Goal: Communication & Community: Answer question/provide support

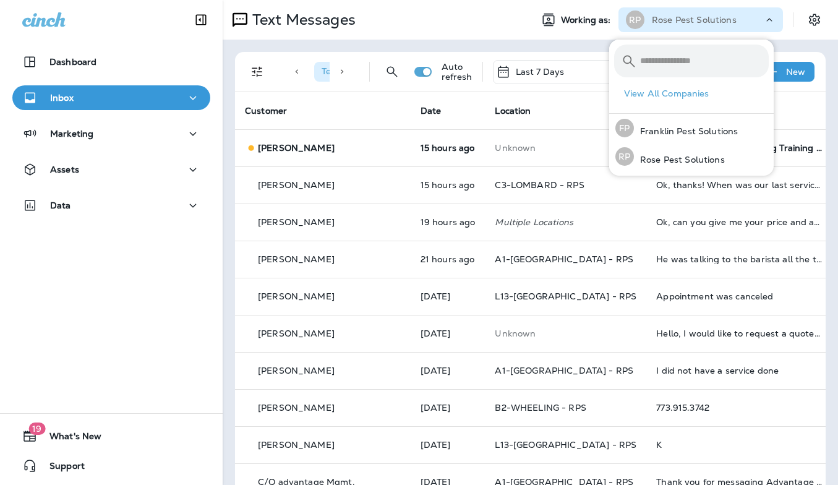
click at [694, 20] on p "Rose Pest Solutions" at bounding box center [694, 20] width 85 height 10
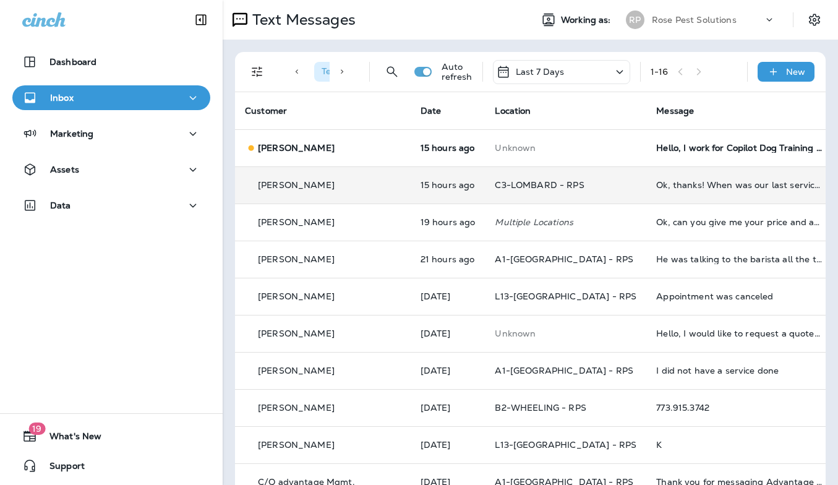
click at [682, 179] on td "Ok, thanks! When was our last service?" at bounding box center [738, 184] width 185 height 37
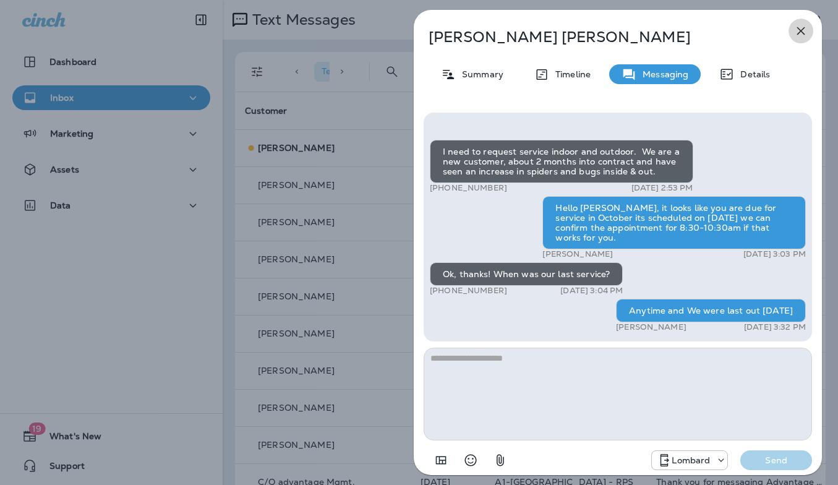
click at [798, 34] on icon "button" at bounding box center [801, 31] width 8 height 8
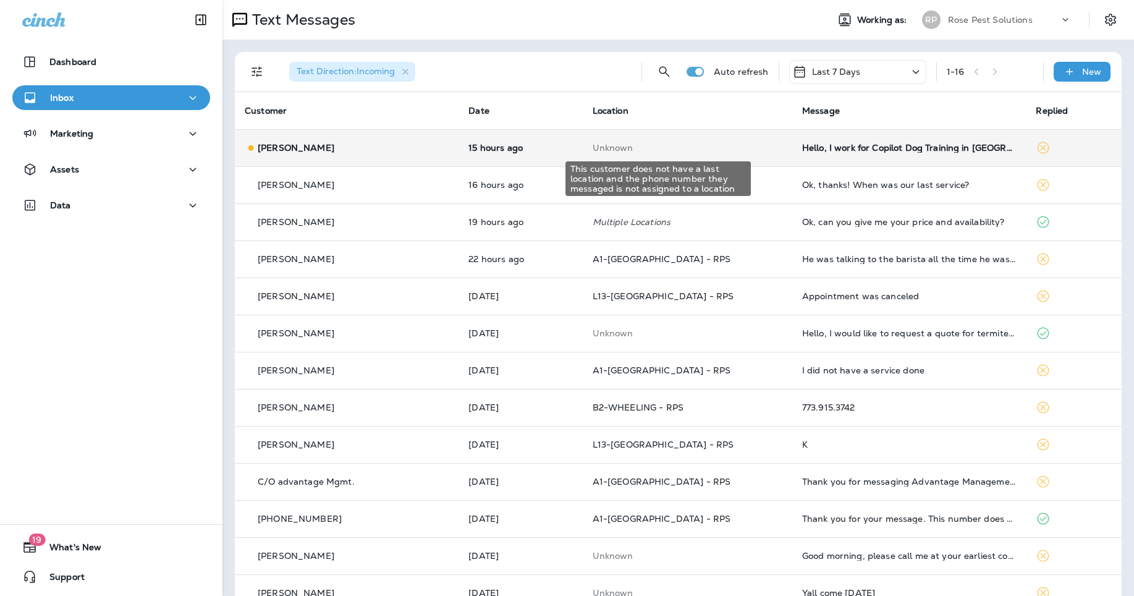
click at [680, 150] on p "Unknown" at bounding box center [688, 148] width 190 height 10
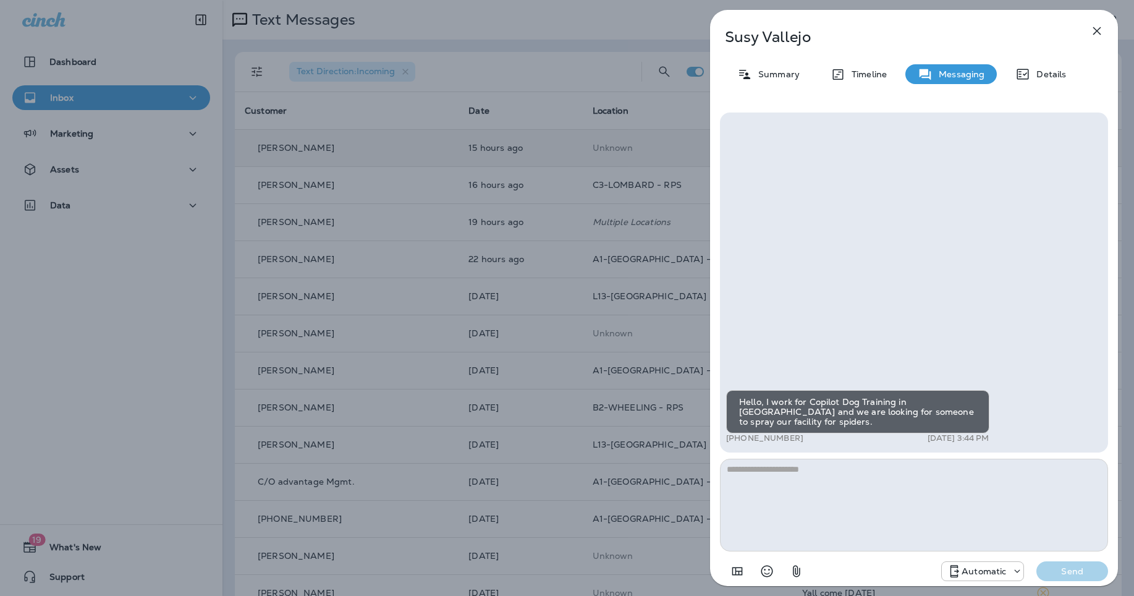
click at [814, 473] on textarea at bounding box center [914, 505] width 388 height 93
type textarea "**********"
click at [837, 484] on div "Automatic Send" at bounding box center [914, 567] width 388 height 32
click at [837, 484] on p "Send" at bounding box center [1073, 571] width 52 height 11
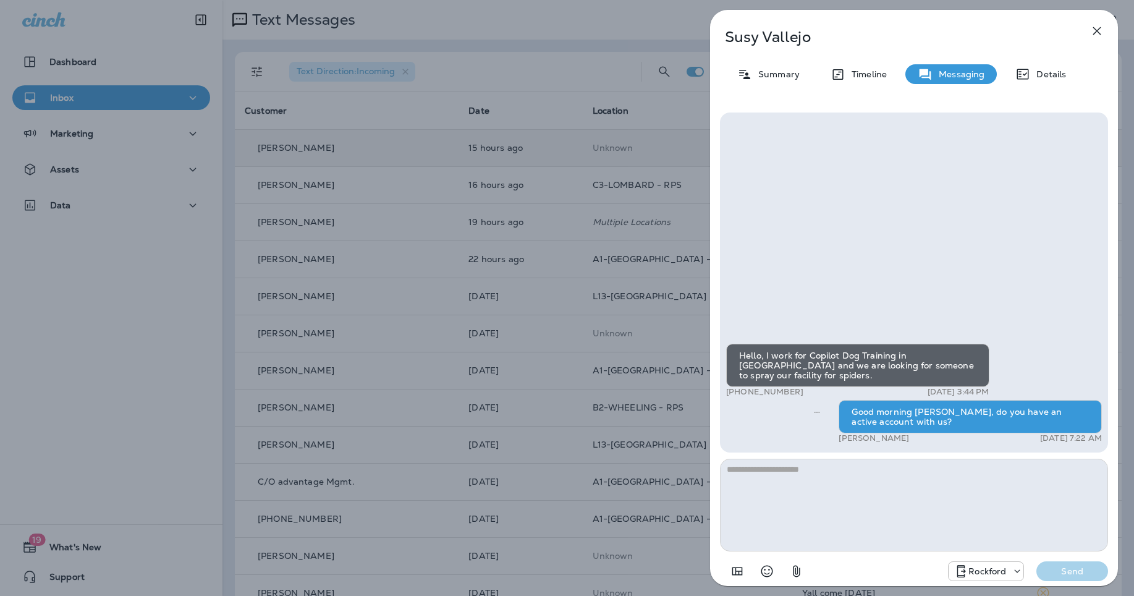
click at [837, 24] on icon "button" at bounding box center [1097, 30] width 15 height 15
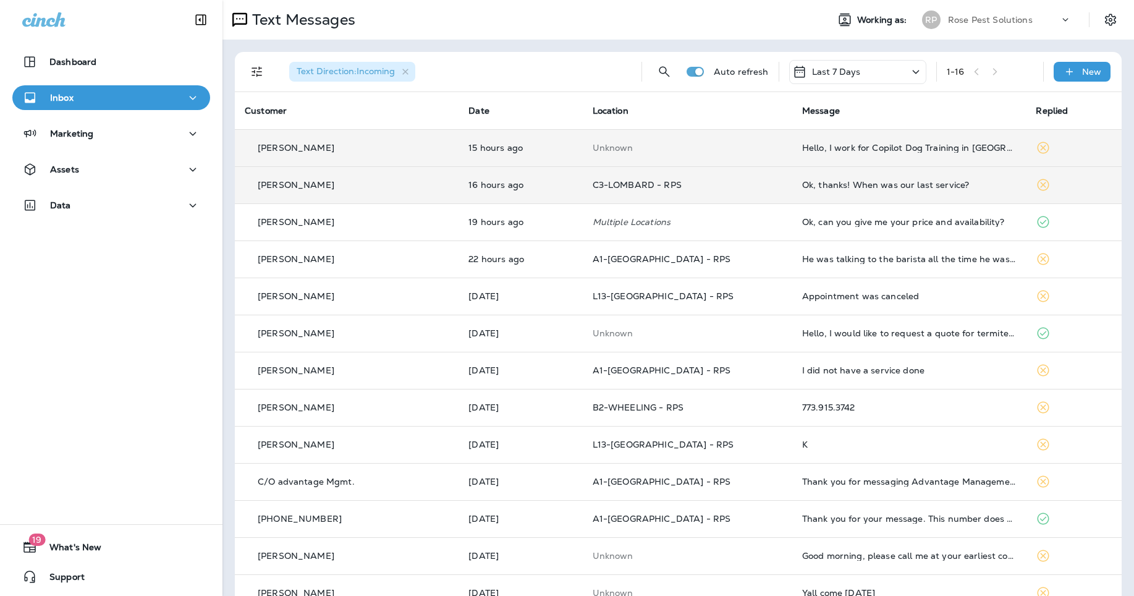
click at [837, 184] on div "Ok, thanks! When was our last service?" at bounding box center [909, 185] width 215 height 10
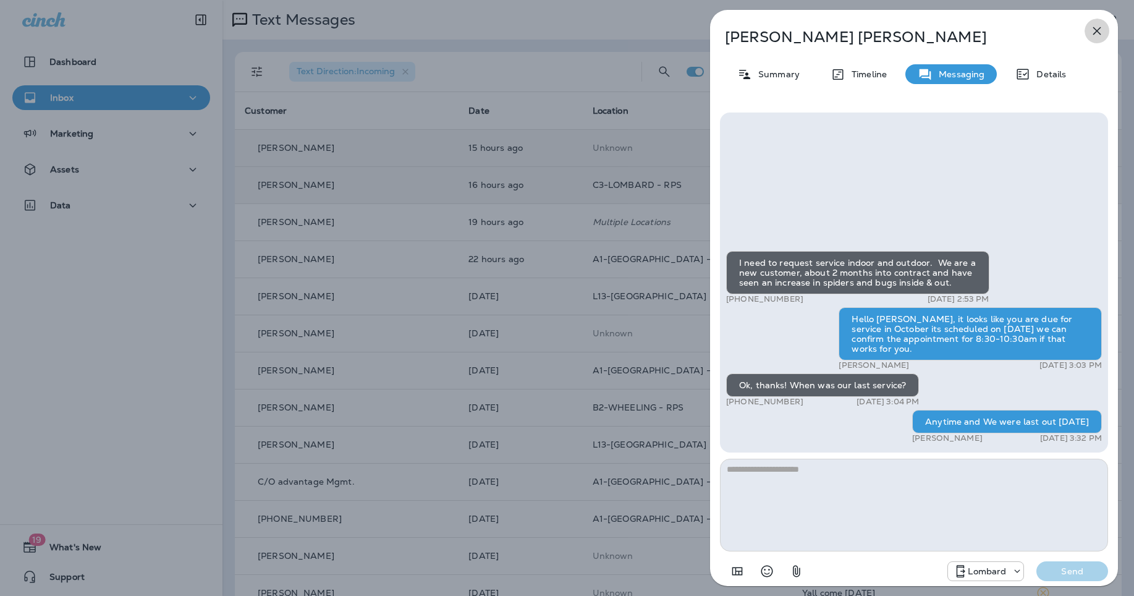
click at [837, 32] on icon "button" at bounding box center [1097, 30] width 15 height 15
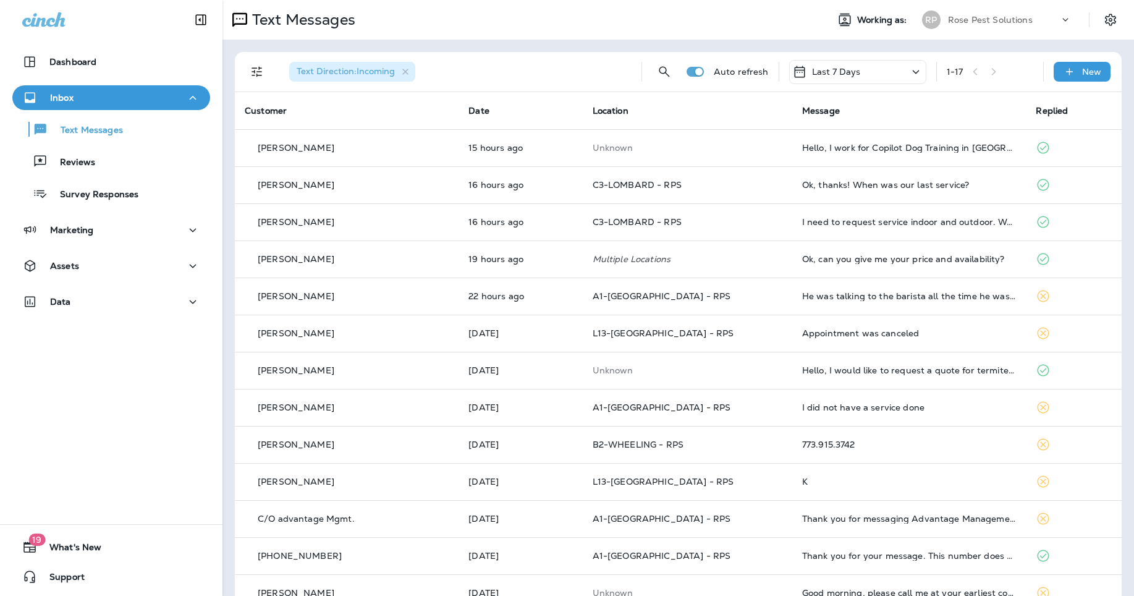
click at [995, 26] on div "Rose Pest Solutions" at bounding box center [1003, 20] width 111 height 19
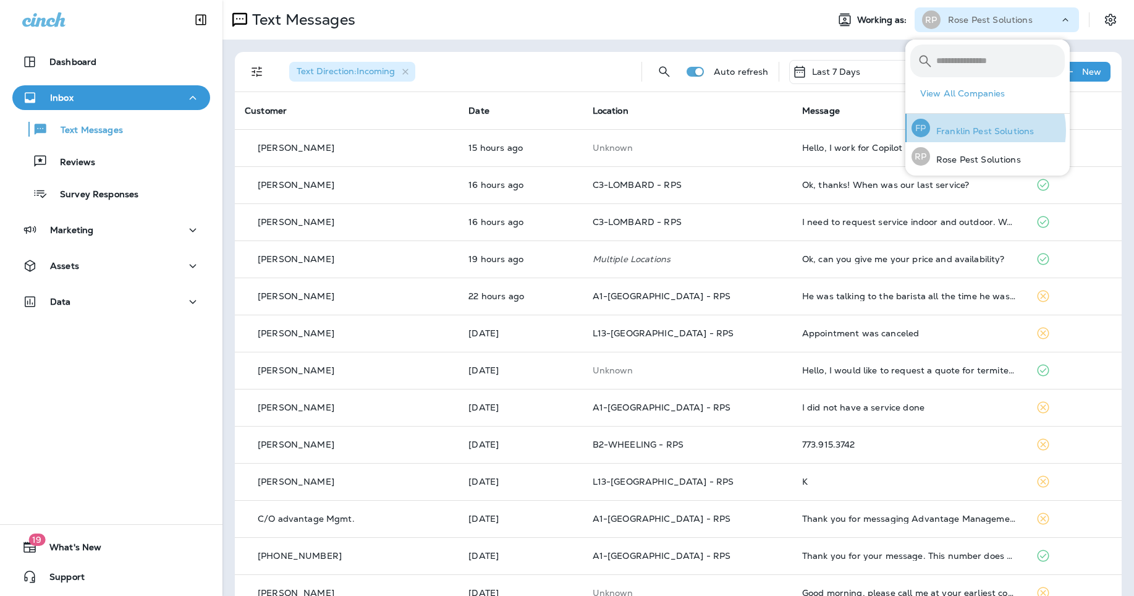
click at [983, 130] on p "Franklin Pest Solutions" at bounding box center [982, 131] width 104 height 10
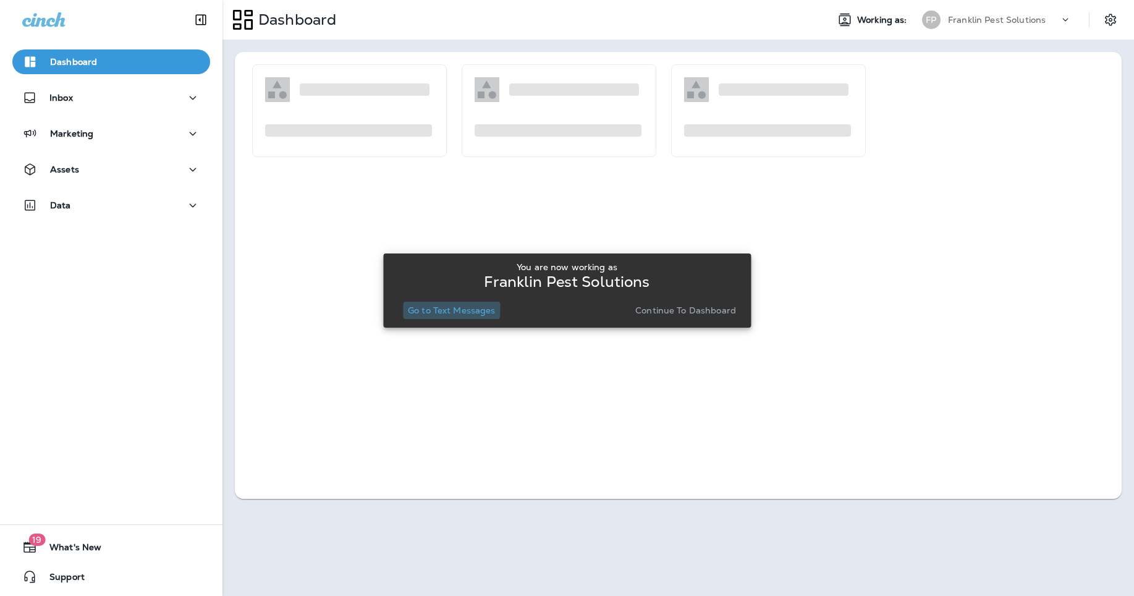
click at [447, 307] on p "Go to Text Messages" at bounding box center [452, 310] width 88 height 10
